Goal: Information Seeking & Learning: Learn about a topic

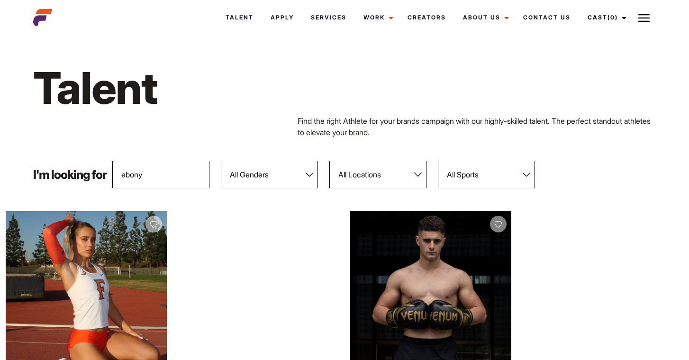
type input "ebony"
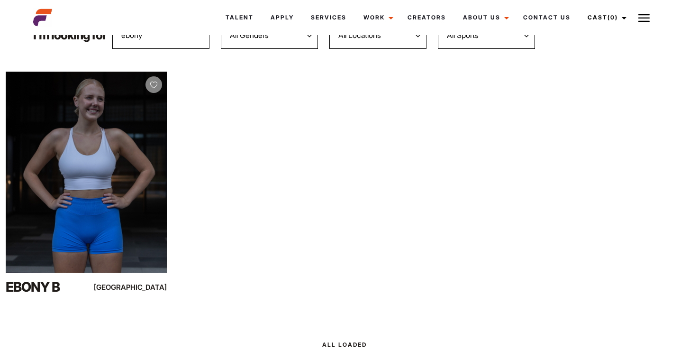
scroll to position [142, 0]
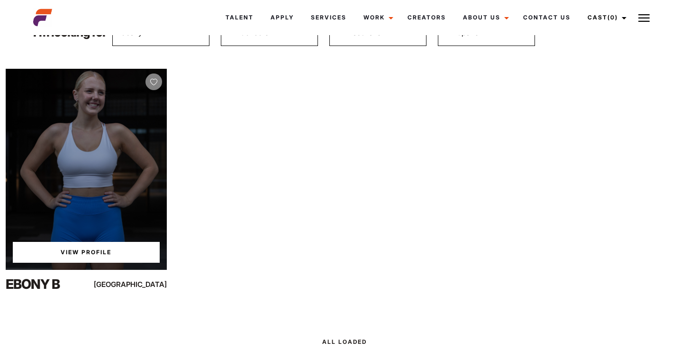
click at [62, 256] on link "View Profile" at bounding box center [86, 252] width 147 height 21
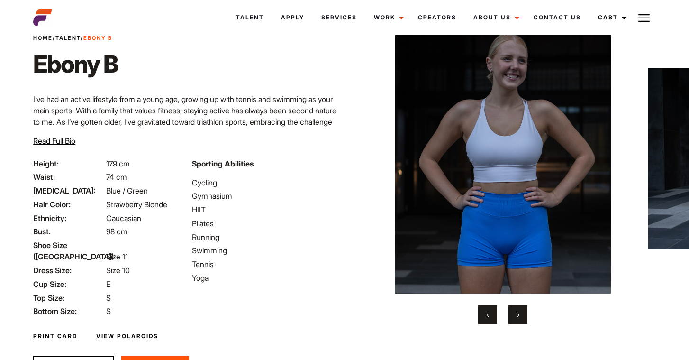
scroll to position [48, 0]
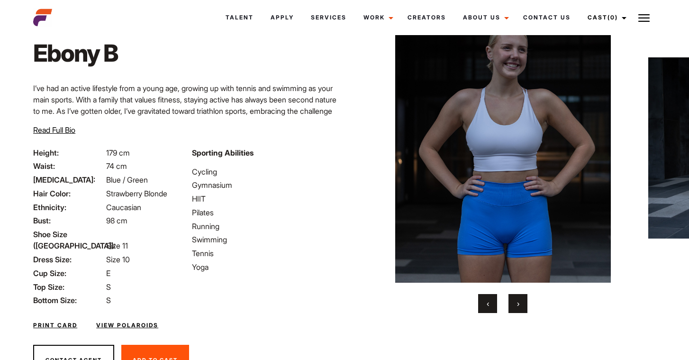
click at [521, 302] on button "›" at bounding box center [518, 303] width 19 height 19
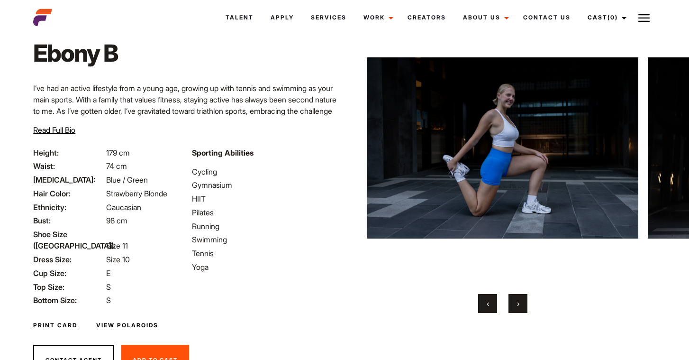
click at [521, 302] on button "›" at bounding box center [518, 303] width 19 height 19
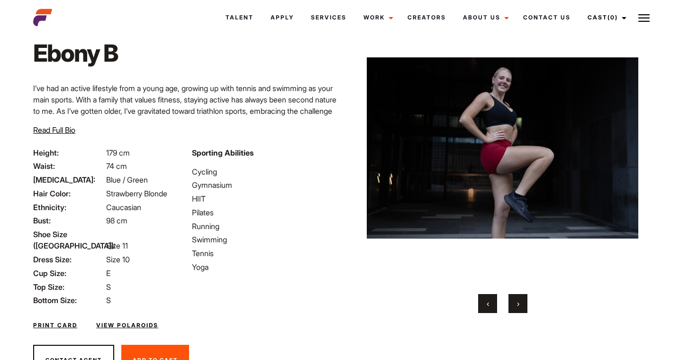
click at [521, 302] on button "›" at bounding box center [518, 303] width 19 height 19
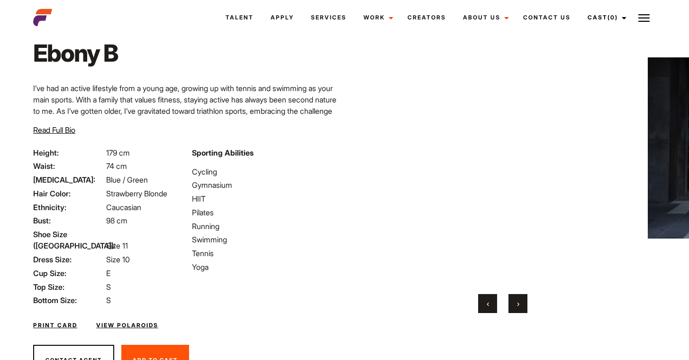
click at [521, 302] on button "›" at bounding box center [518, 303] width 19 height 19
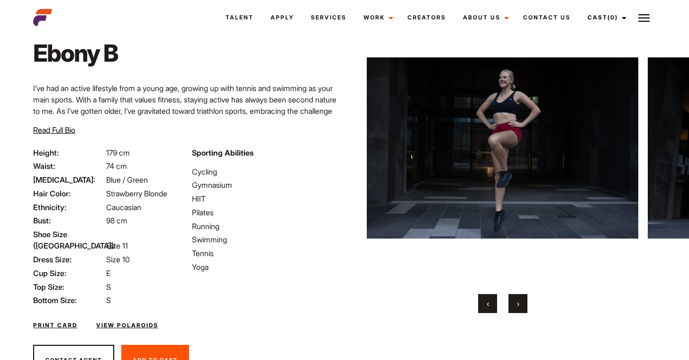
click at [521, 302] on button "›" at bounding box center [518, 303] width 19 height 19
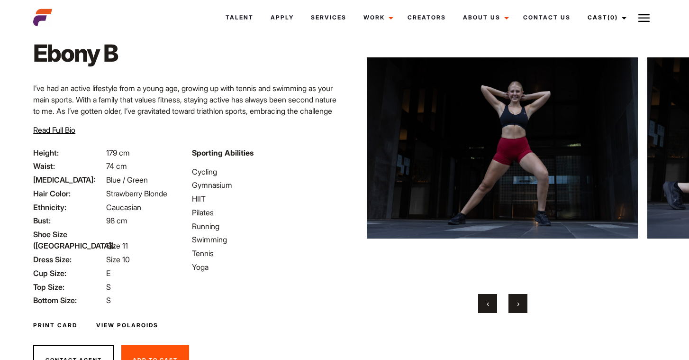
click at [495, 306] on button "‹" at bounding box center [487, 303] width 19 height 19
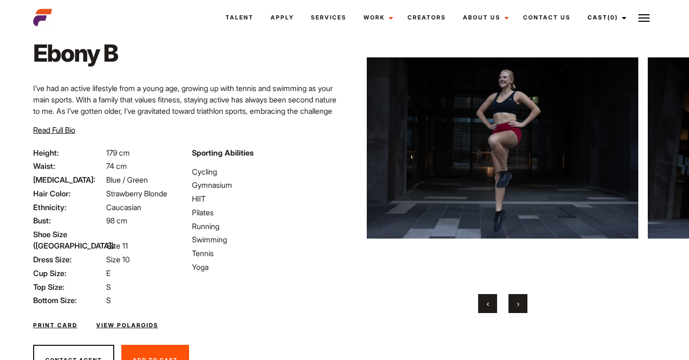
click at [494, 306] on button "‹" at bounding box center [487, 303] width 19 height 19
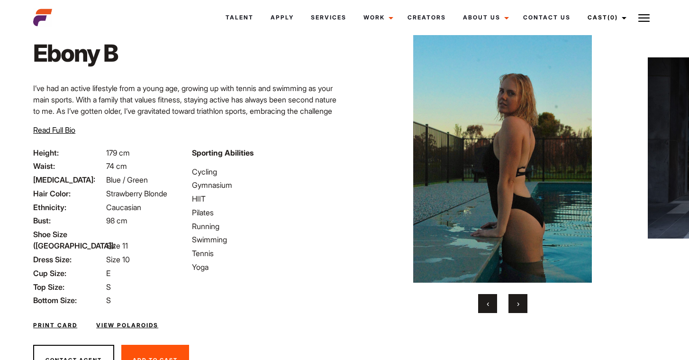
click at [519, 307] on span "›" at bounding box center [518, 303] width 2 height 9
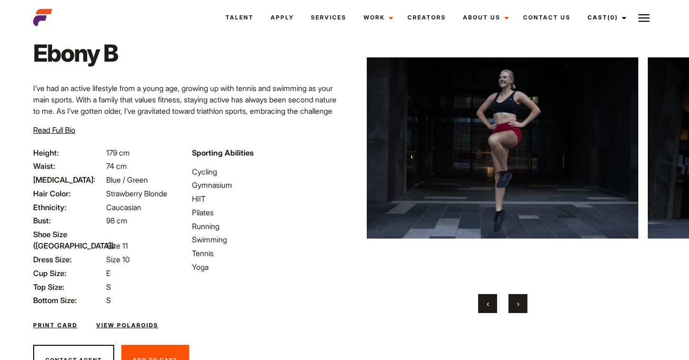
click at [519, 307] on span "›" at bounding box center [518, 303] width 2 height 9
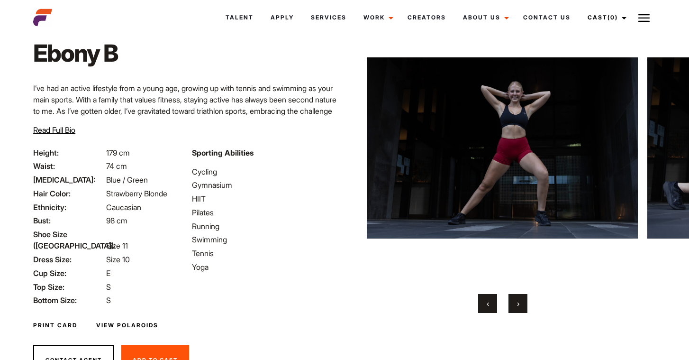
click at [519, 307] on span "›" at bounding box center [518, 303] width 2 height 9
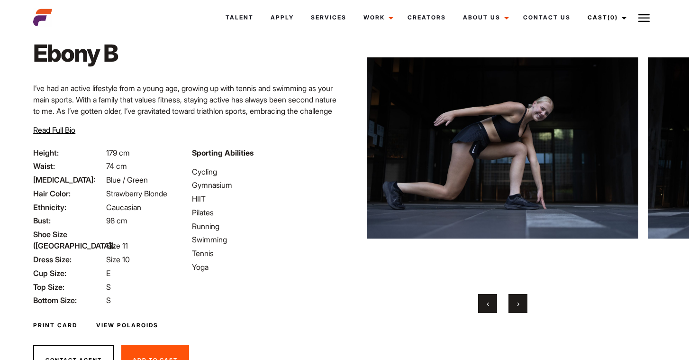
click at [519, 307] on span "›" at bounding box center [518, 303] width 2 height 9
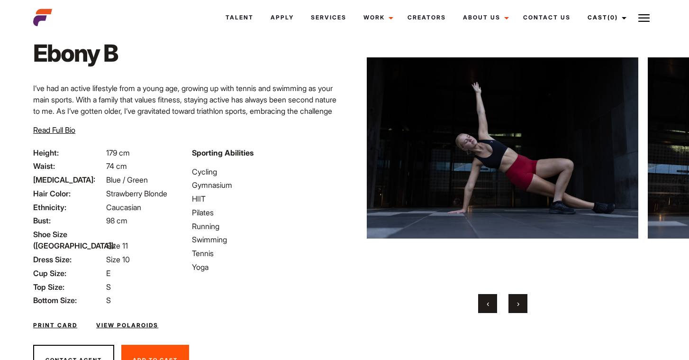
click at [519, 307] on span "›" at bounding box center [518, 303] width 2 height 9
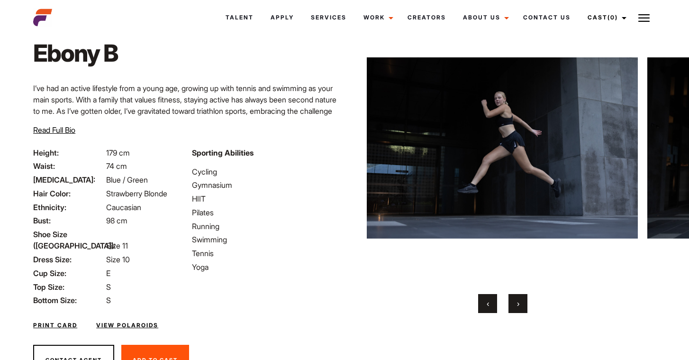
click at [519, 307] on span "›" at bounding box center [518, 303] width 2 height 9
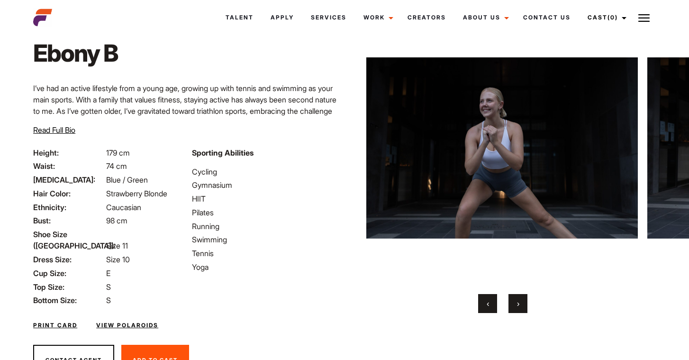
click at [519, 307] on span "›" at bounding box center [518, 303] width 2 height 9
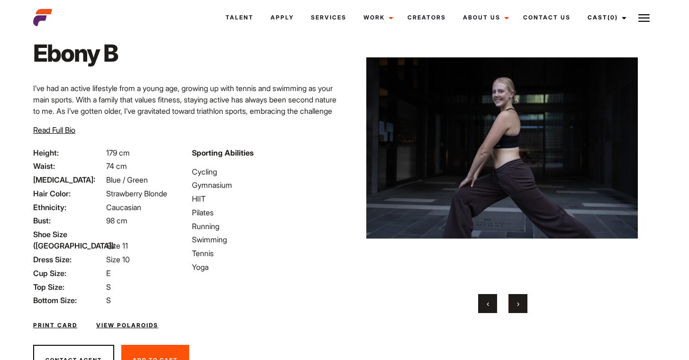
click at [519, 307] on span "›" at bounding box center [518, 303] width 2 height 9
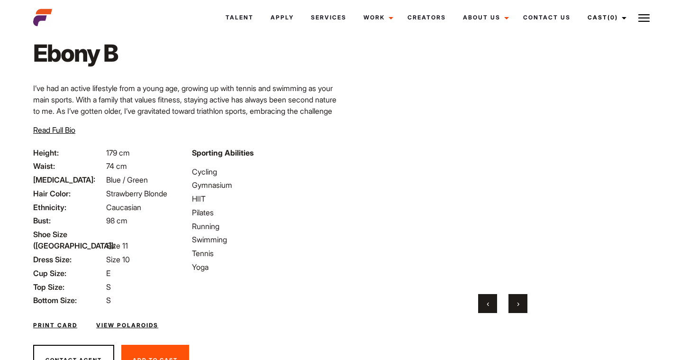
click at [519, 307] on span "›" at bounding box center [518, 303] width 2 height 9
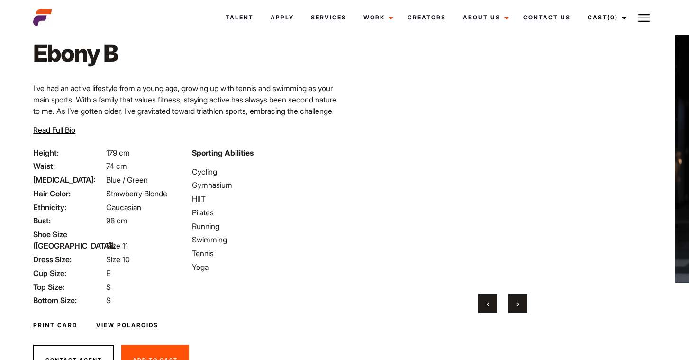
click at [519, 307] on span "›" at bounding box center [518, 303] width 2 height 9
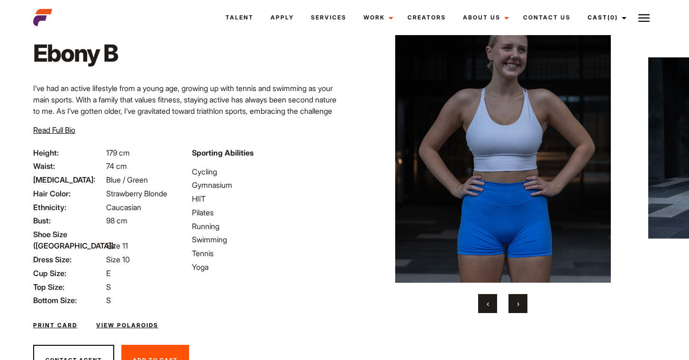
click at [519, 307] on span "›" at bounding box center [518, 303] width 2 height 9
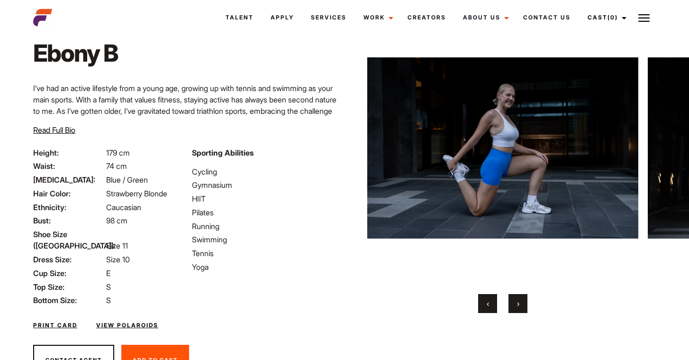
click at [519, 307] on span "›" at bounding box center [518, 303] width 2 height 9
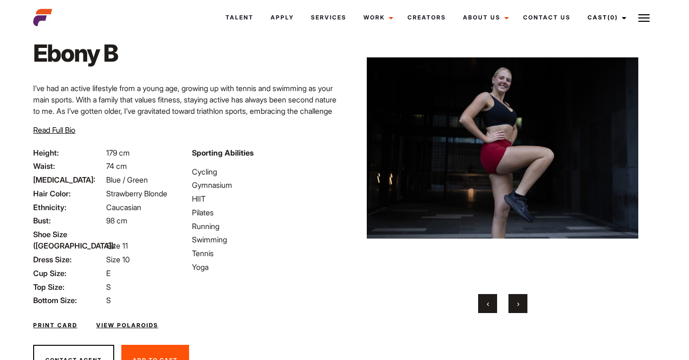
click at [519, 307] on span "›" at bounding box center [518, 303] width 2 height 9
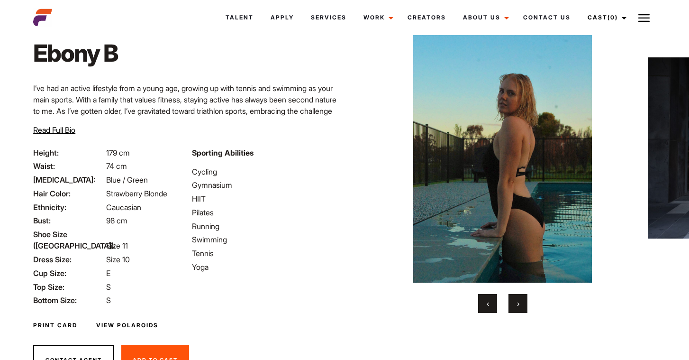
click at [519, 309] on button "›" at bounding box center [518, 303] width 19 height 19
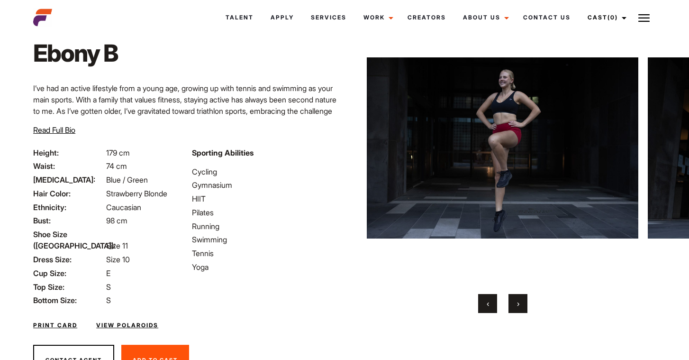
click at [519, 309] on button "›" at bounding box center [518, 303] width 19 height 19
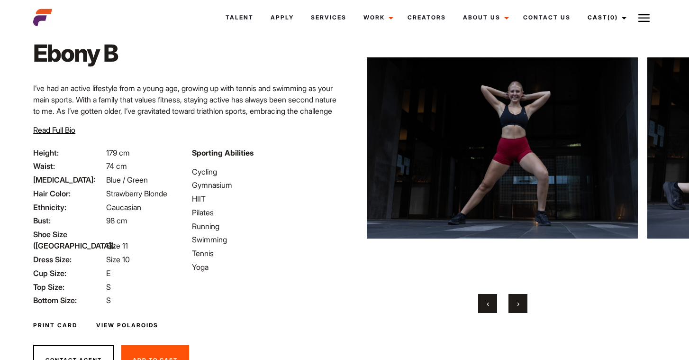
click at [519, 309] on button "›" at bounding box center [518, 303] width 19 height 19
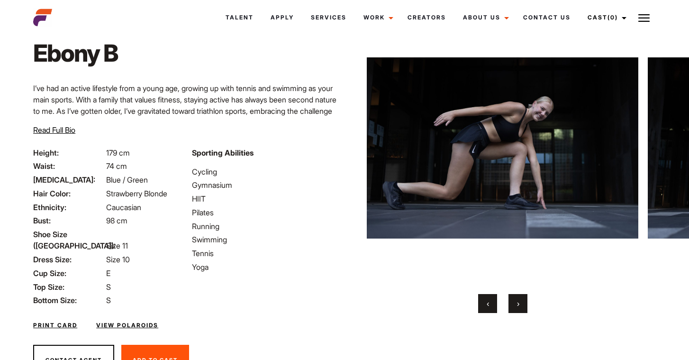
click at [519, 309] on button "›" at bounding box center [518, 303] width 19 height 19
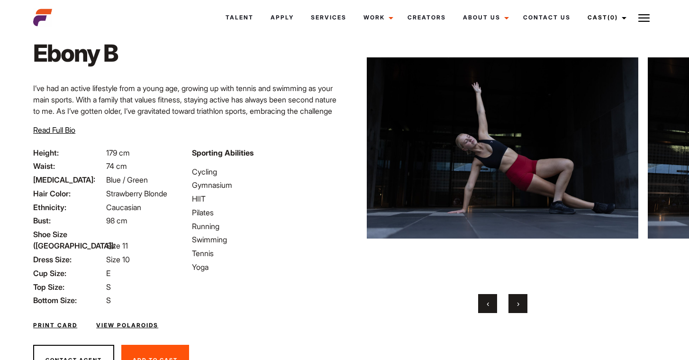
click at [519, 309] on button "›" at bounding box center [518, 303] width 19 height 19
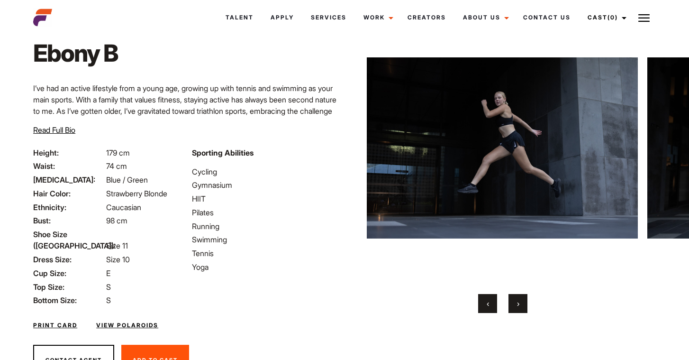
click at [519, 309] on button "›" at bounding box center [518, 303] width 19 height 19
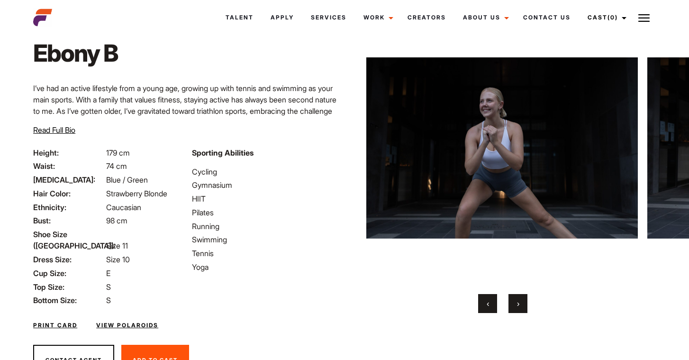
click at [519, 309] on button "›" at bounding box center [518, 303] width 19 height 19
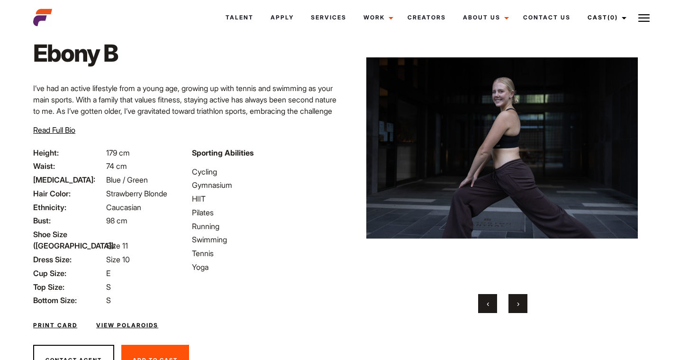
click at [519, 309] on button "›" at bounding box center [518, 303] width 19 height 19
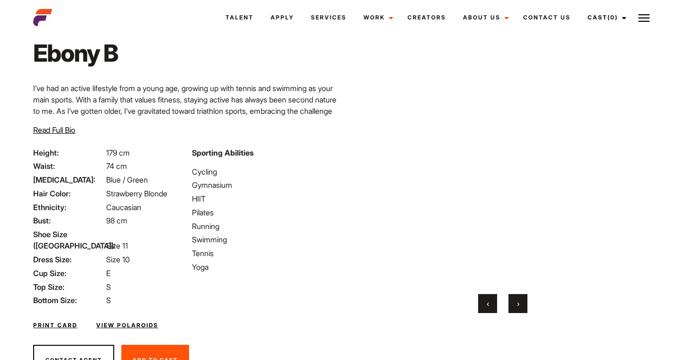
click at [519, 309] on button "›" at bounding box center [518, 303] width 19 height 19
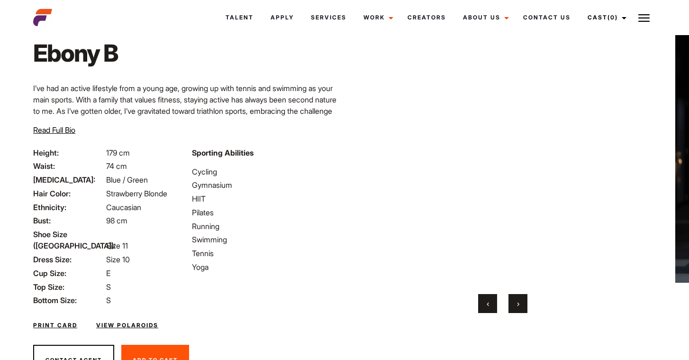
click at [519, 309] on button "›" at bounding box center [518, 303] width 19 height 19
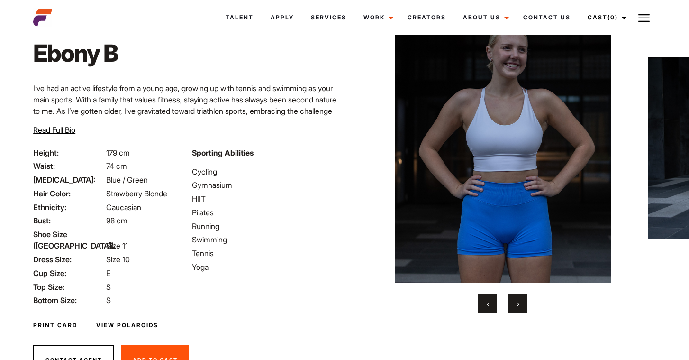
click at [519, 309] on button "›" at bounding box center [518, 303] width 19 height 19
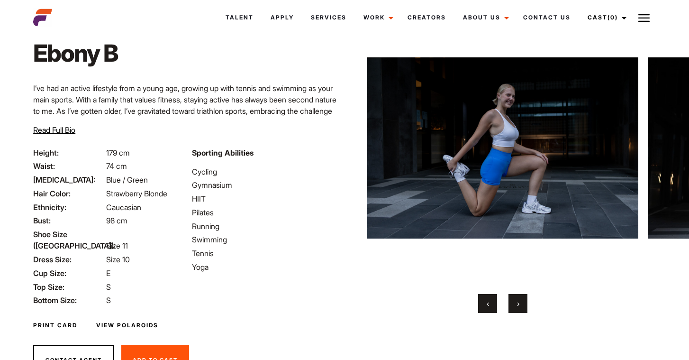
click at [519, 309] on button "›" at bounding box center [518, 303] width 19 height 19
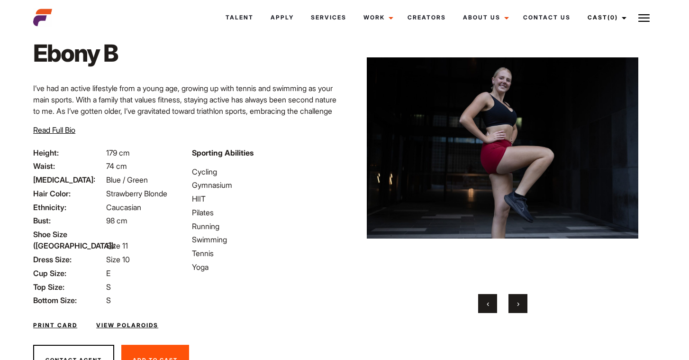
click at [519, 309] on button "›" at bounding box center [518, 303] width 19 height 19
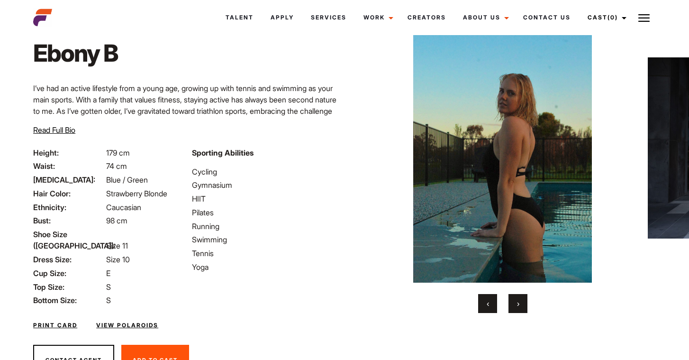
click at [519, 309] on button "›" at bounding box center [518, 303] width 19 height 19
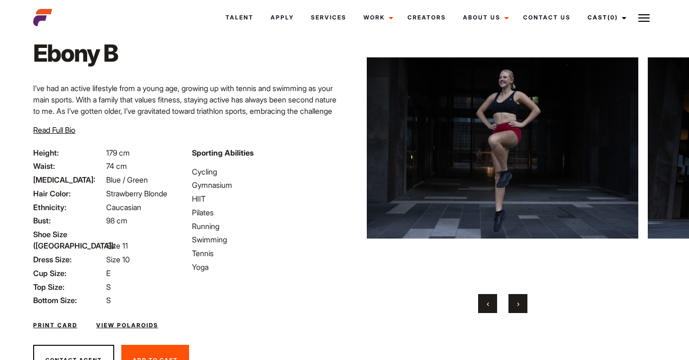
click at [488, 311] on button "‹" at bounding box center [487, 303] width 19 height 19
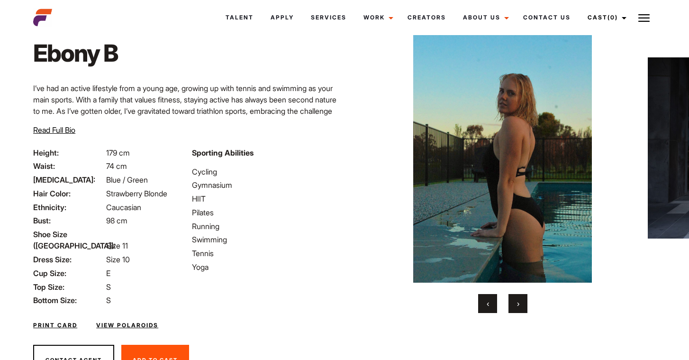
click at [484, 296] on button "‹" at bounding box center [487, 303] width 19 height 19
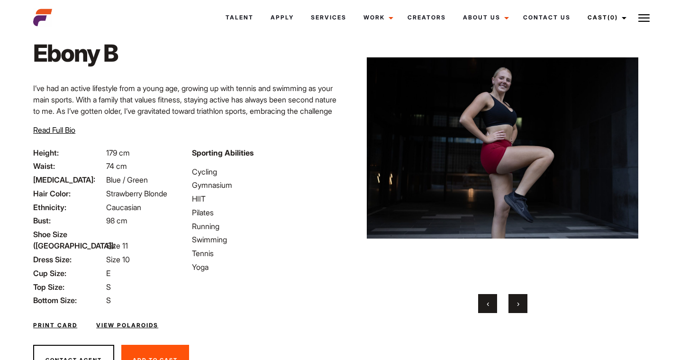
click at [484, 296] on button "‹" at bounding box center [487, 303] width 19 height 19
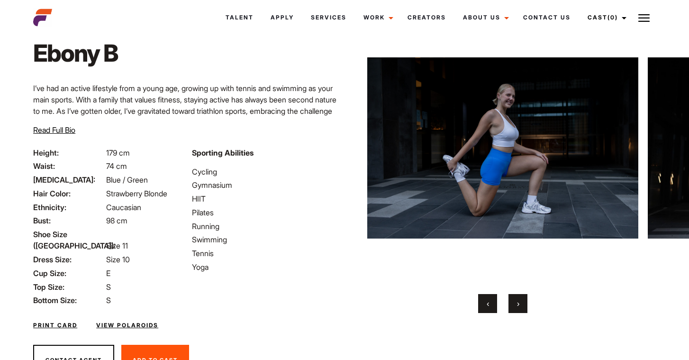
click at [484, 296] on button "‹" at bounding box center [487, 303] width 19 height 19
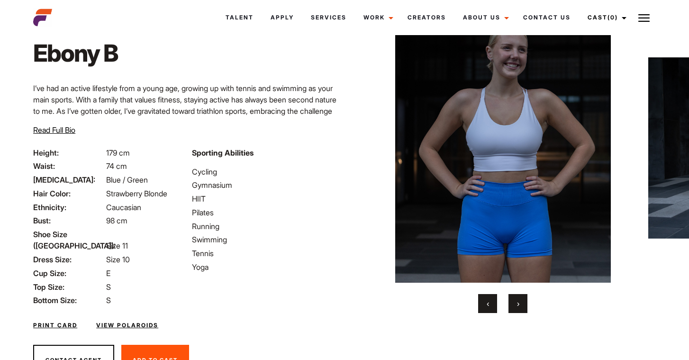
click at [484, 296] on button "‹" at bounding box center [487, 303] width 19 height 19
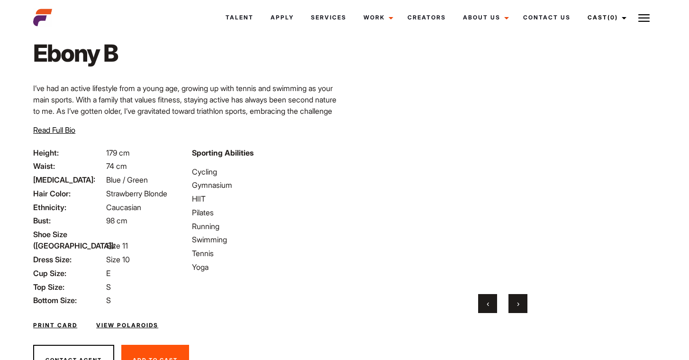
click at [484, 296] on button "‹" at bounding box center [487, 303] width 19 height 19
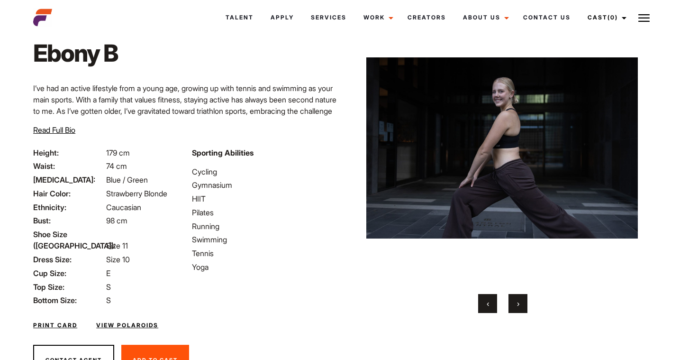
click at [484, 296] on button "‹" at bounding box center [487, 303] width 19 height 19
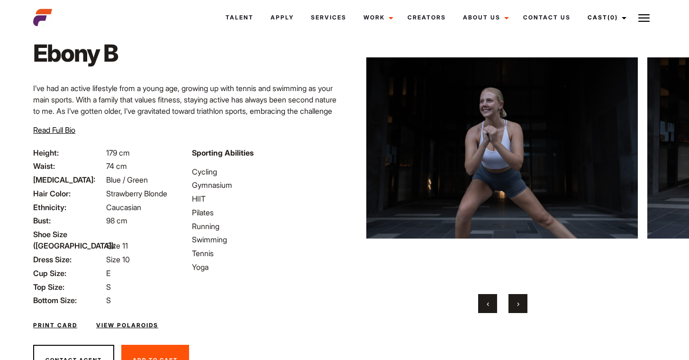
click at [518, 303] on span "›" at bounding box center [518, 303] width 2 height 9
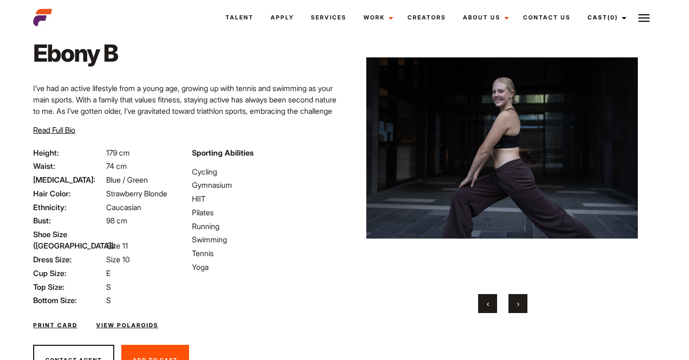
click at [518, 303] on span "›" at bounding box center [518, 303] width 2 height 9
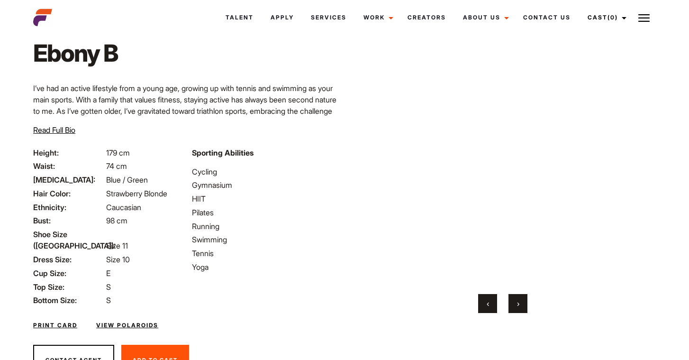
click at [518, 303] on span "›" at bounding box center [518, 303] width 2 height 9
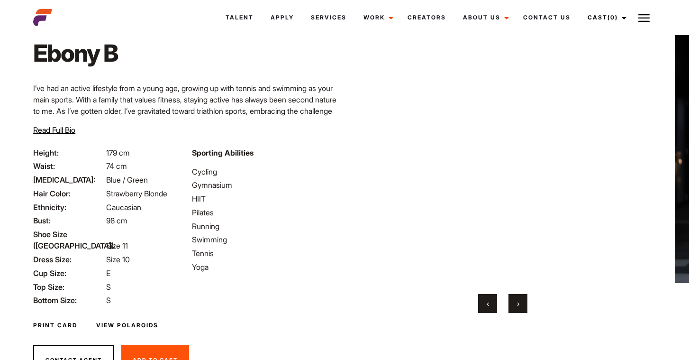
click at [518, 303] on span "›" at bounding box center [518, 303] width 2 height 9
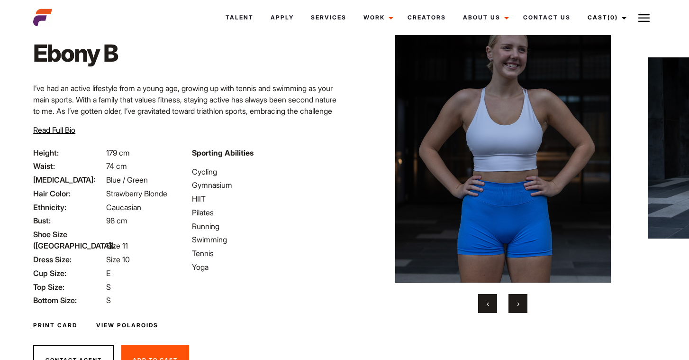
click at [518, 303] on span "›" at bounding box center [518, 303] width 2 height 9
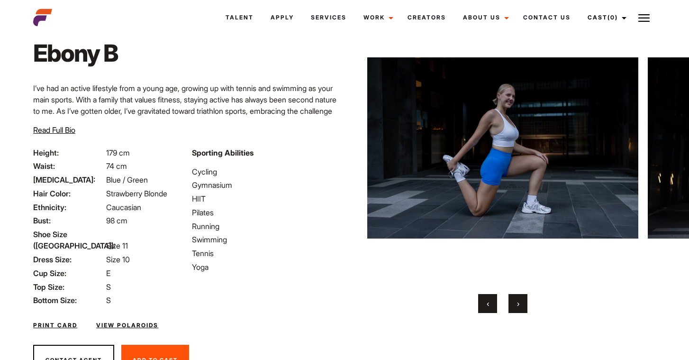
click at [518, 303] on span "›" at bounding box center [518, 303] width 2 height 9
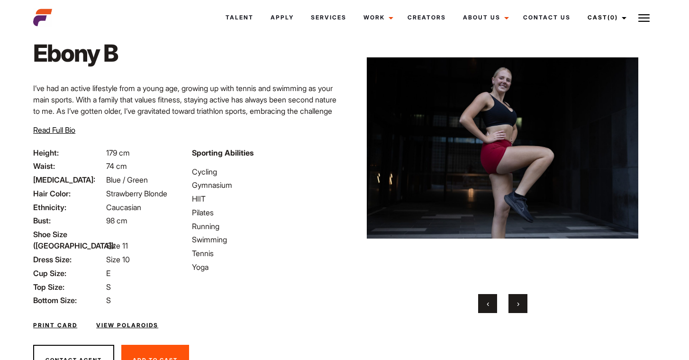
click at [518, 303] on span "›" at bounding box center [518, 303] width 2 height 9
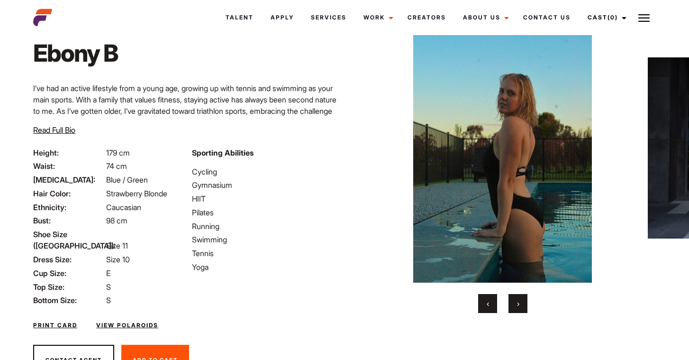
drag, startPoint x: 518, startPoint y: 303, endPoint x: 594, endPoint y: 314, distance: 77.2
click at [594, 314] on div "Home / Talent / Ebony B Ebony B Your browser does not support the video tag. Yo…" at bounding box center [503, 188] width 317 height 397
